Goal: Answer question/provide support: Answer question/provide support

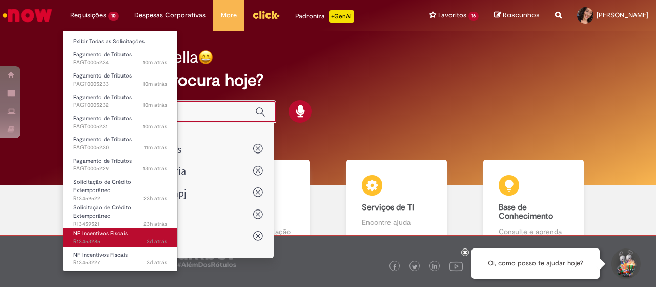
click at [127, 244] on span "3d atrás 3 dias atrás R13453285" at bounding box center [120, 241] width 94 height 8
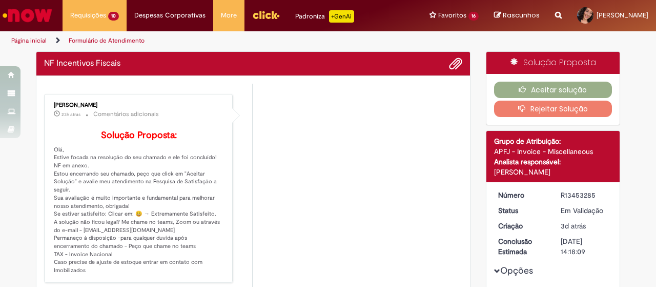
click at [327, 174] on li "[PERSON_NAME] 23h atrás 23 horas atrás Comentários adicionais Solução Proposta:…" at bounding box center [253, 188] width 418 height 189
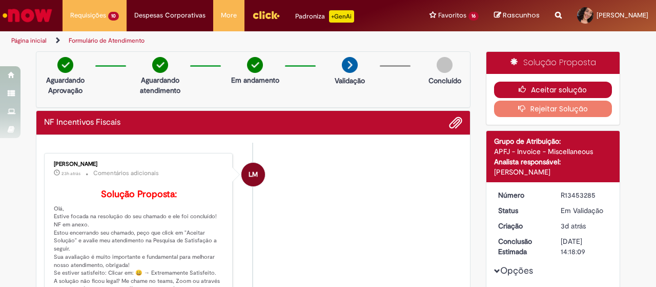
click at [552, 86] on button "Aceitar solução" at bounding box center [553, 90] width 118 height 16
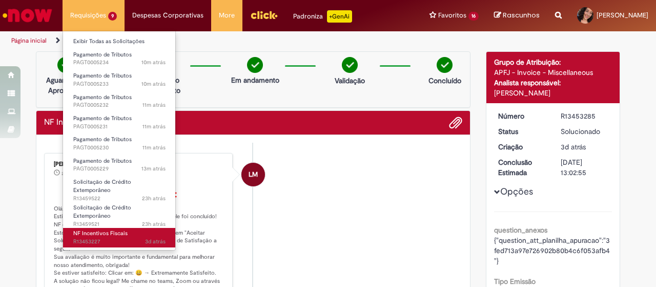
click at [114, 229] on link "NF Incentivos Fiscais 3d atrás 3 dias atrás R13453227" at bounding box center [119, 237] width 113 height 19
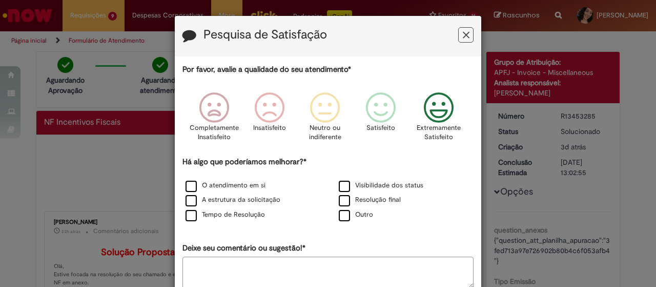
click at [433, 105] on icon "Feedback" at bounding box center [439, 107] width 38 height 31
click at [207, 191] on div "O atendimento em si" at bounding box center [251, 185] width 151 height 13
click at [219, 183] on label "O atendimento em si" at bounding box center [226, 185] width 80 height 10
click at [224, 210] on label "Tempo de Resolução" at bounding box center [225, 215] width 79 height 10
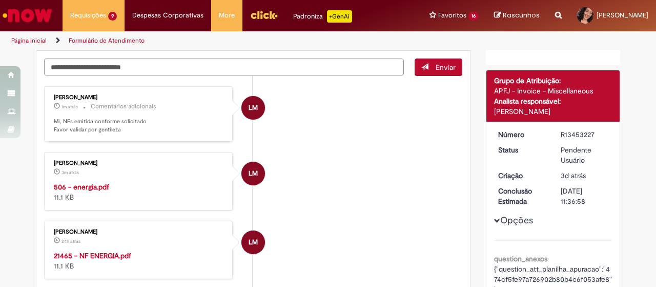
scroll to position [103, 0]
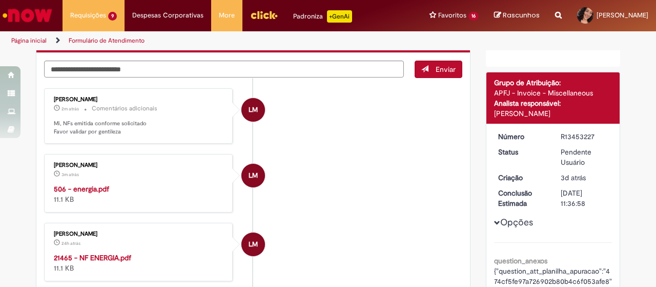
click at [98, 186] on strong "506 - energia.pdf" at bounding box center [81, 188] width 55 height 9
click at [311, 72] on textarea "Digite sua mensagem aqui..." at bounding box center [224, 69] width 360 height 17
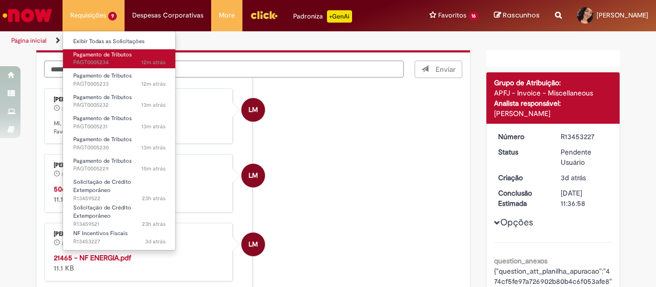
type textarea "**********"
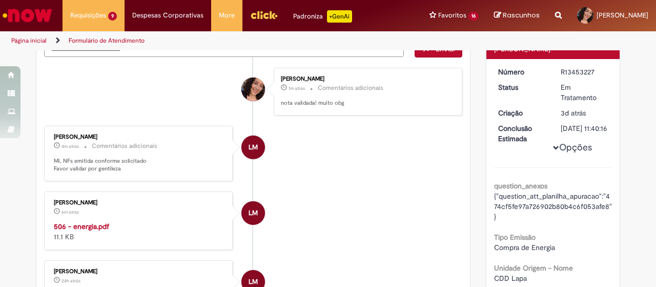
scroll to position [82, 0]
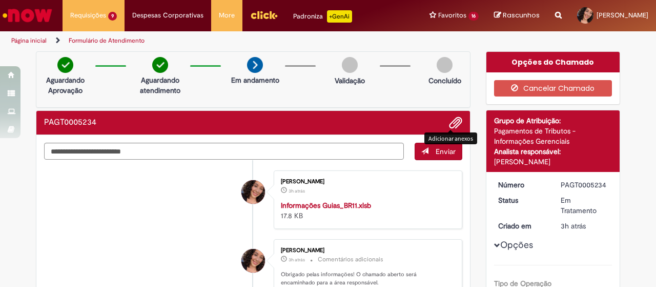
click at [453, 122] on span "Adicionar anexos" at bounding box center [456, 123] width 12 height 12
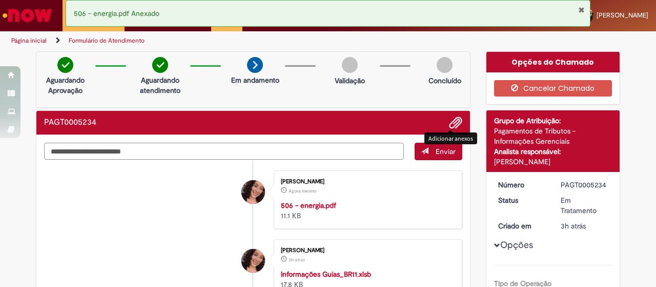
click at [199, 155] on textarea "Digite sua mensagem aqui..." at bounding box center [224, 151] width 360 height 17
type textarea "********"
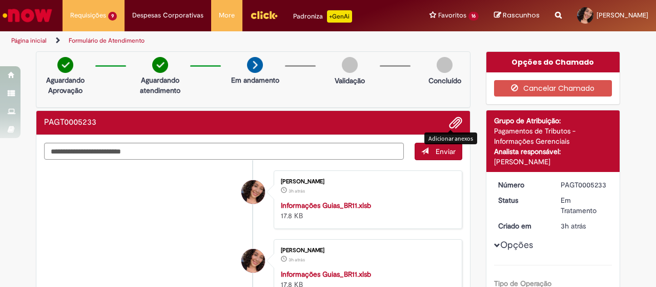
click at [456, 126] on span "Adicionar anexos" at bounding box center [456, 123] width 12 height 12
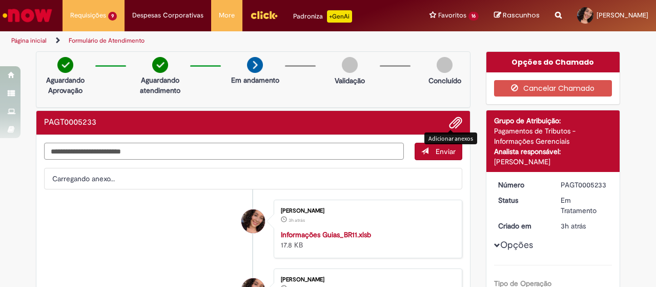
click at [208, 149] on textarea "Digite sua mensagem aqui..." at bounding box center [224, 151] width 360 height 17
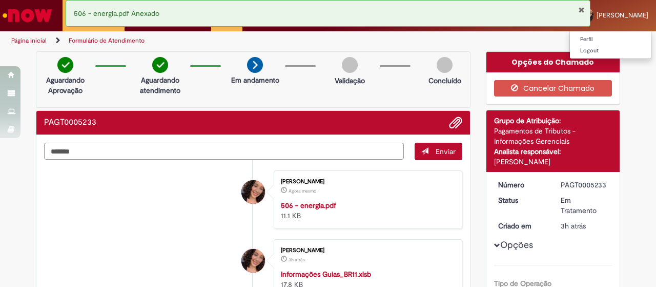
type textarea "********"
